Goal: Task Accomplishment & Management: Manage account settings

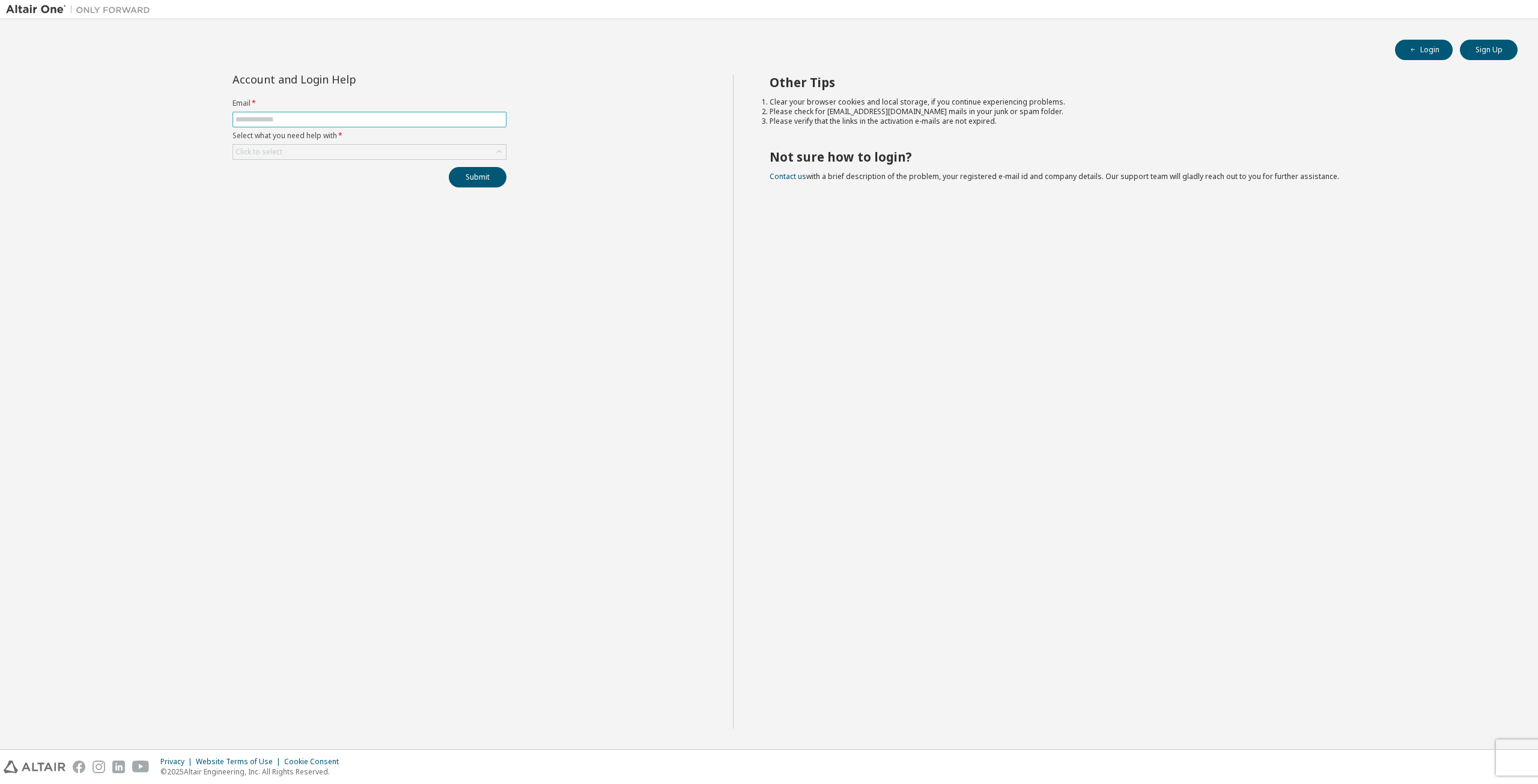
click at [310, 119] on input "text" at bounding box center [369, 119] width 268 height 10
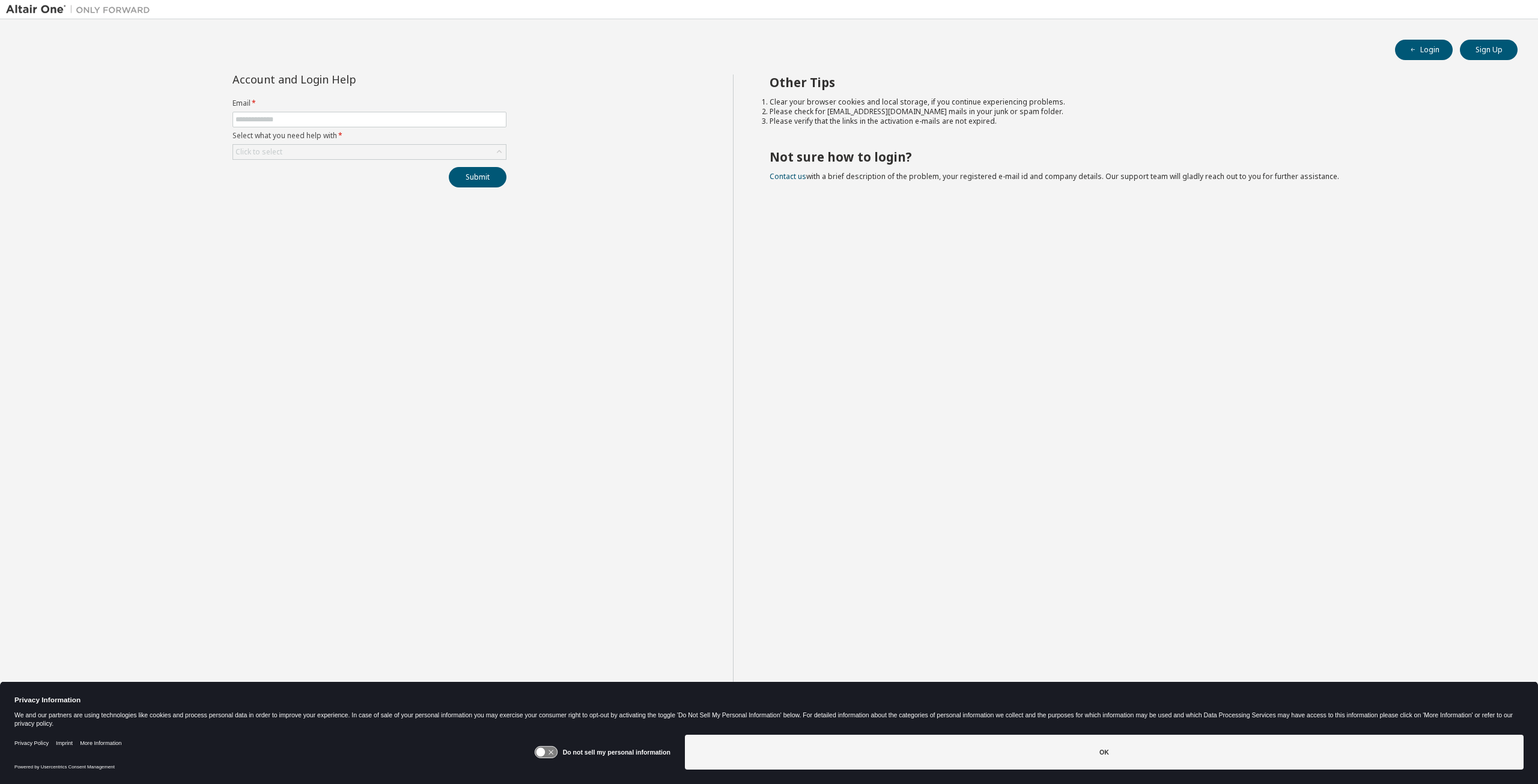
click at [338, 162] on div "Account and Login Help Email * Select what you need help with * Click to select…" at bounding box center [369, 131] width 288 height 113
click at [313, 119] on input "text" at bounding box center [369, 119] width 268 height 10
type input "**********"
click at [320, 152] on div "Click to select" at bounding box center [370, 152] width 273 height 14
click at [317, 185] on li "I forgot my password" at bounding box center [368, 184] width 271 height 16
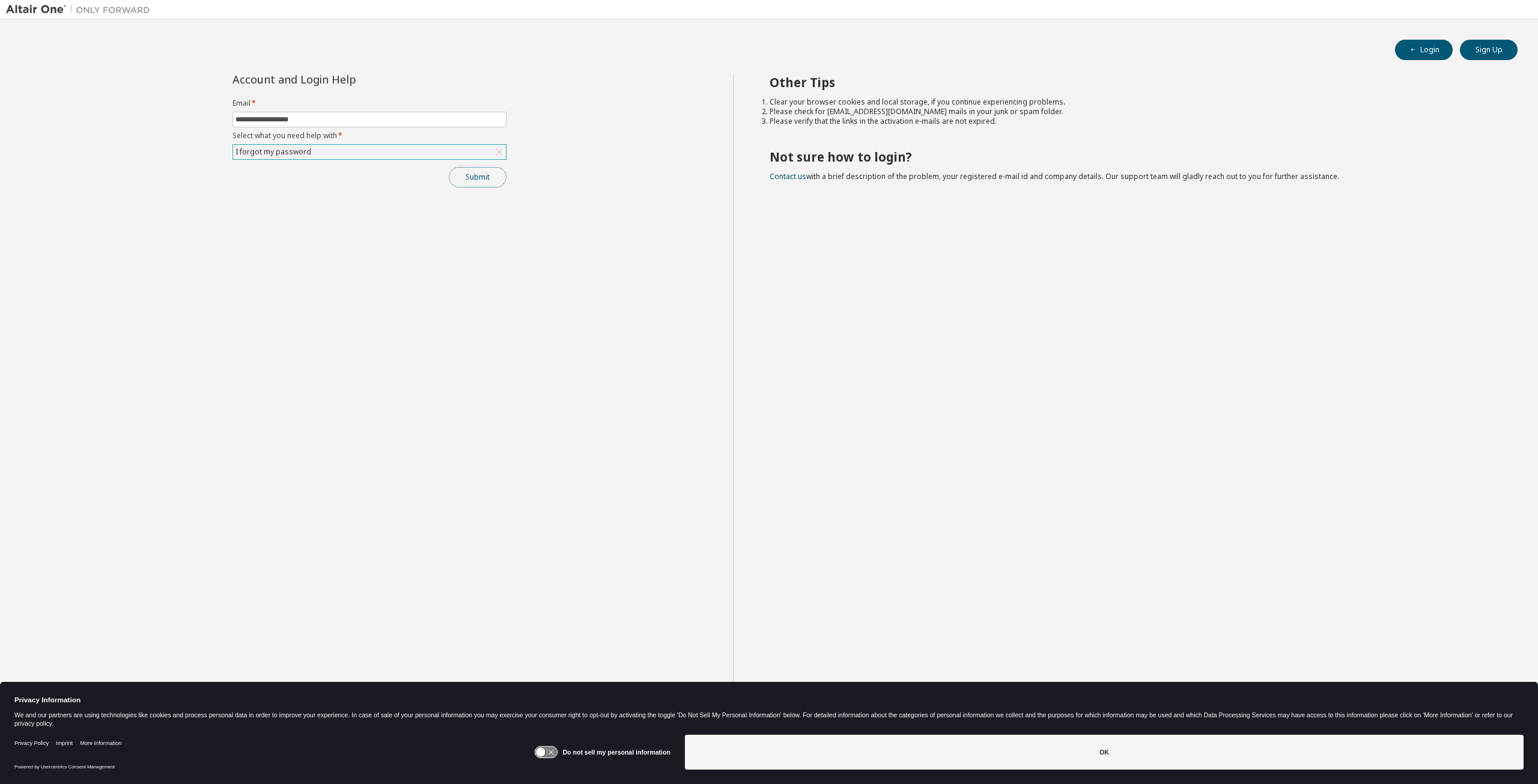
click at [476, 174] on button "Submit" at bounding box center [477, 177] width 58 height 21
